Goal: Information Seeking & Learning: Learn about a topic

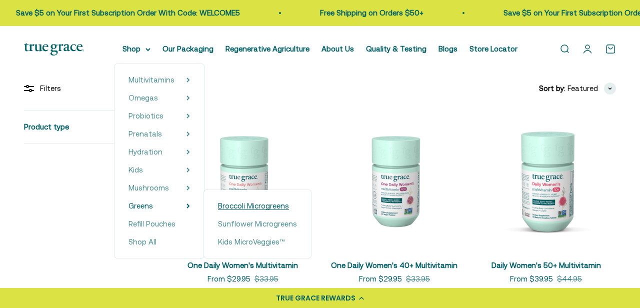
scroll to position [164, 0]
click at [247, 206] on span "Broccoli Microgreens" at bounding box center [253, 205] width 71 height 8
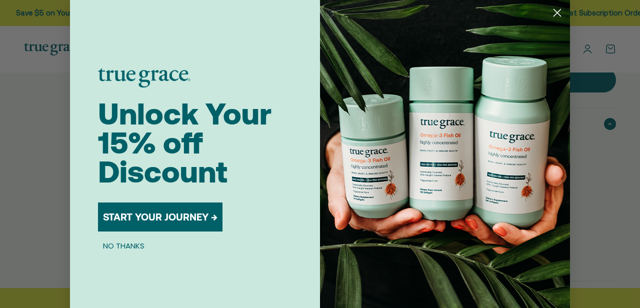
scroll to position [435, 0]
select select "3"
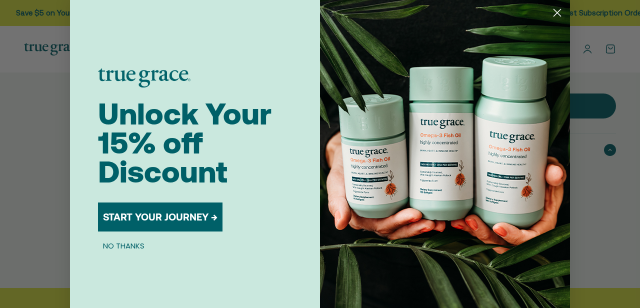
scroll to position [0, 0]
click at [554, 8] on circle "Close dialog" at bounding box center [557, 12] width 16 height 16
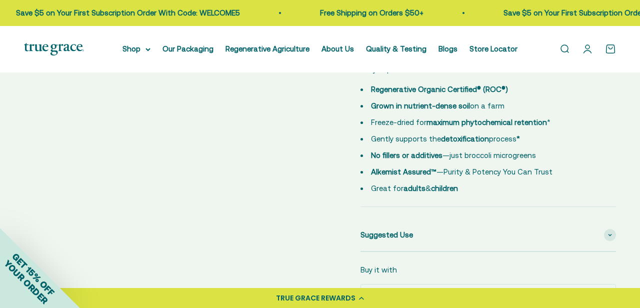
scroll to position [574, 0]
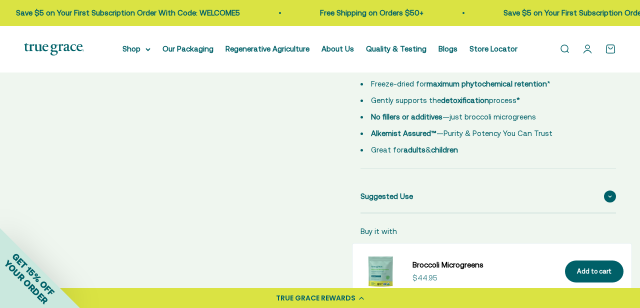
click at [439, 190] on div "Suggested Use" at bounding box center [487, 196] width 255 height 32
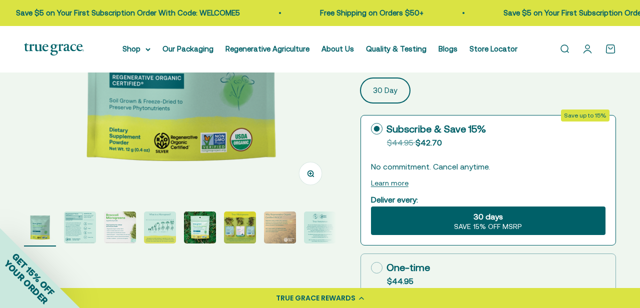
scroll to position [210, 0]
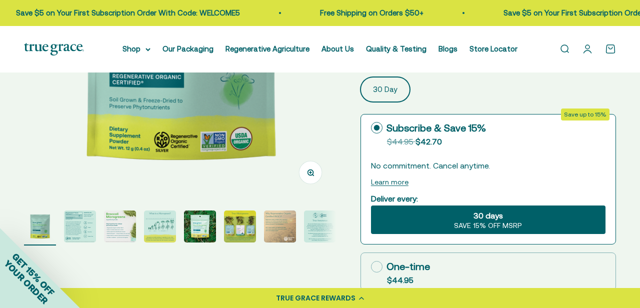
click at [70, 223] on img "Go to item 2" at bounding box center [80, 226] width 32 height 32
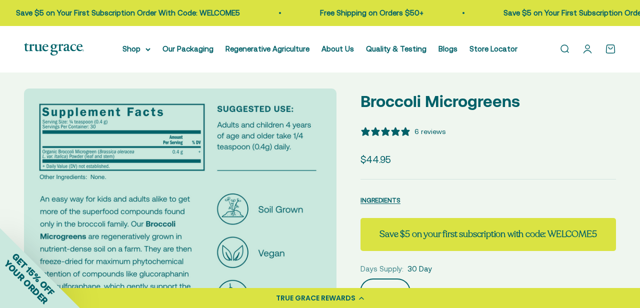
scroll to position [7, 0]
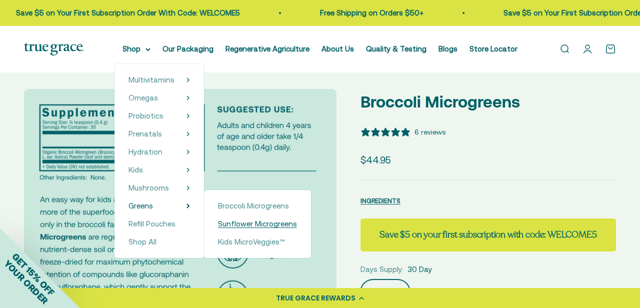
click at [245, 223] on span "Sunflower Microgreens" at bounding box center [257, 223] width 79 height 8
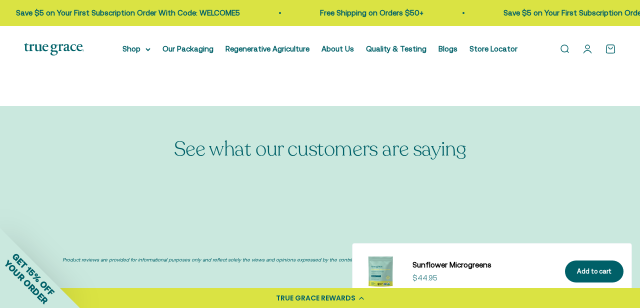
scroll to position [1594, 0]
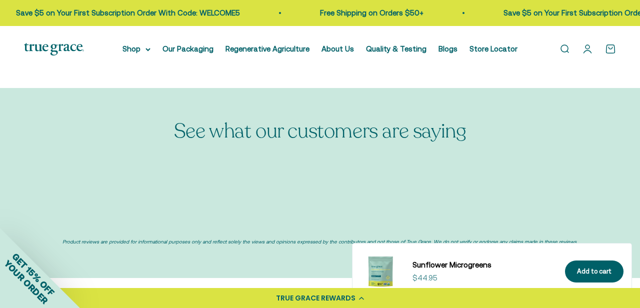
select select "3"
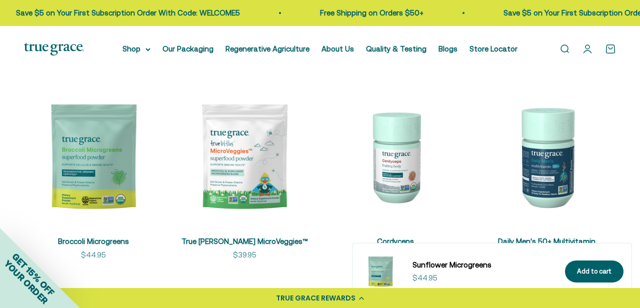
scroll to position [2270, 0]
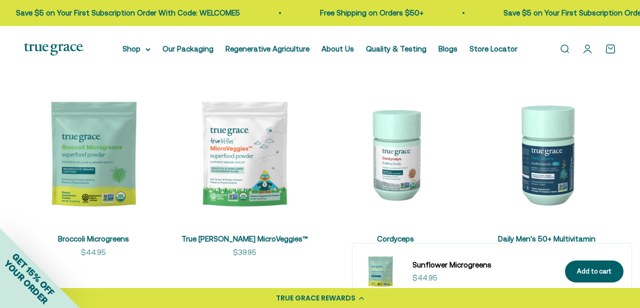
click at [250, 141] on img at bounding box center [244, 153] width 139 height 139
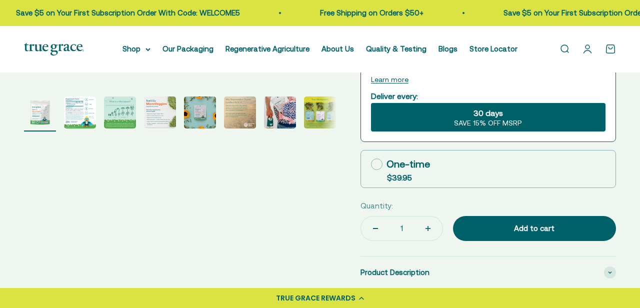
scroll to position [329, 0]
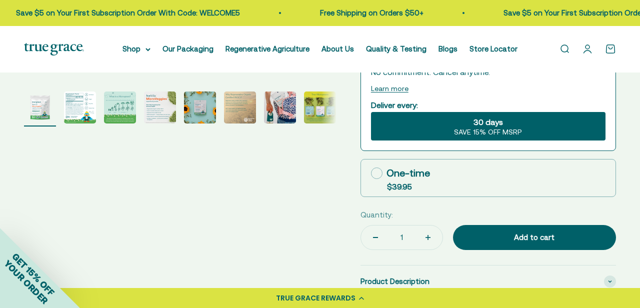
click at [86, 103] on img "Go to item 2" at bounding box center [80, 107] width 32 height 32
select select "3"
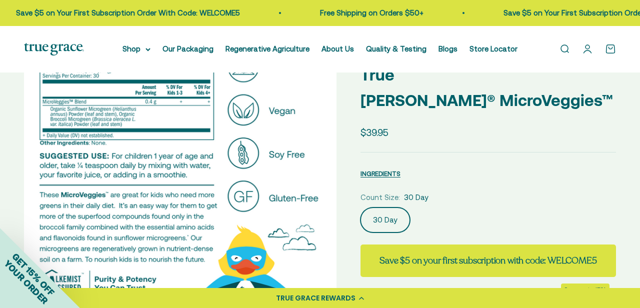
scroll to position [74, 0]
